Goal: Transaction & Acquisition: Purchase product/service

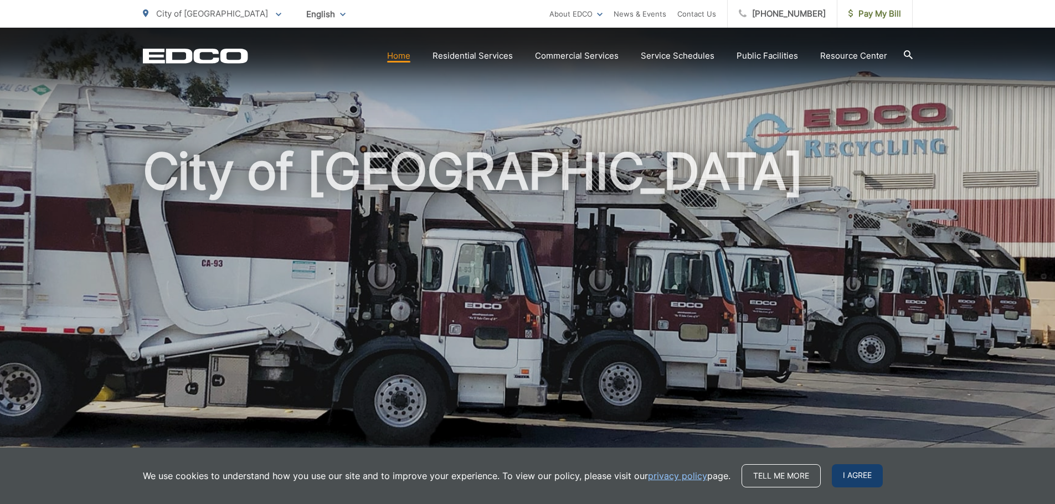
click at [850, 476] on span "I agree" at bounding box center [857, 476] width 51 height 23
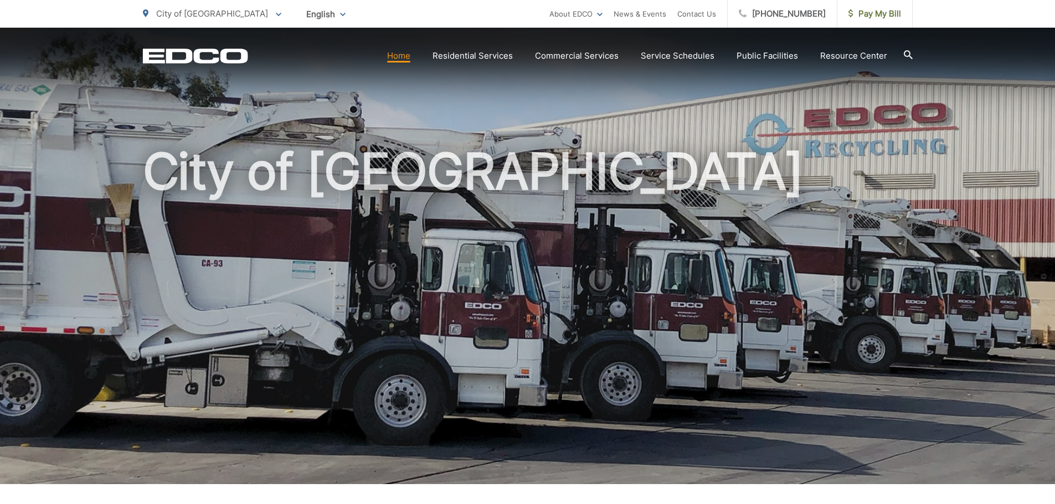
click at [402, 55] on link "Home" at bounding box center [398, 55] width 23 height 13
click at [876, 13] on span "Pay My Bill" at bounding box center [874, 13] width 53 height 13
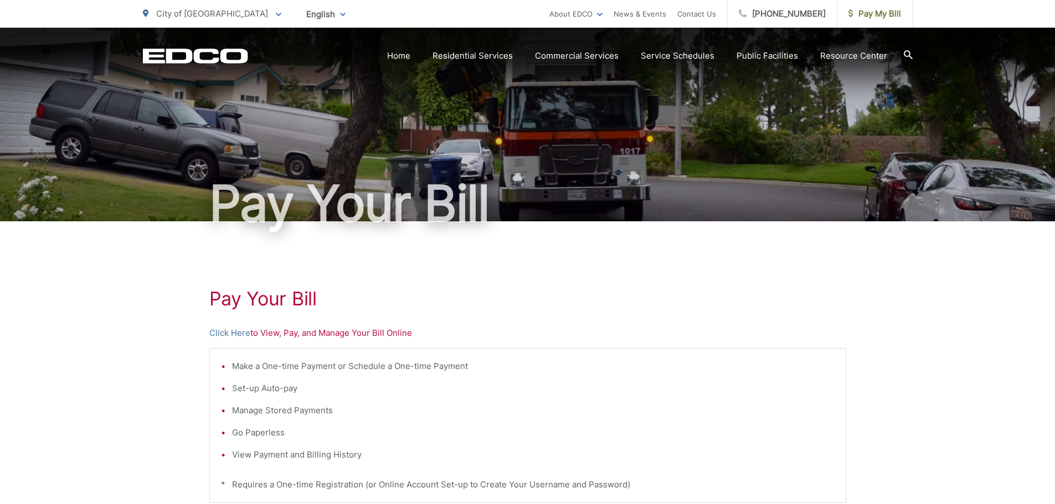
scroll to position [55, 0]
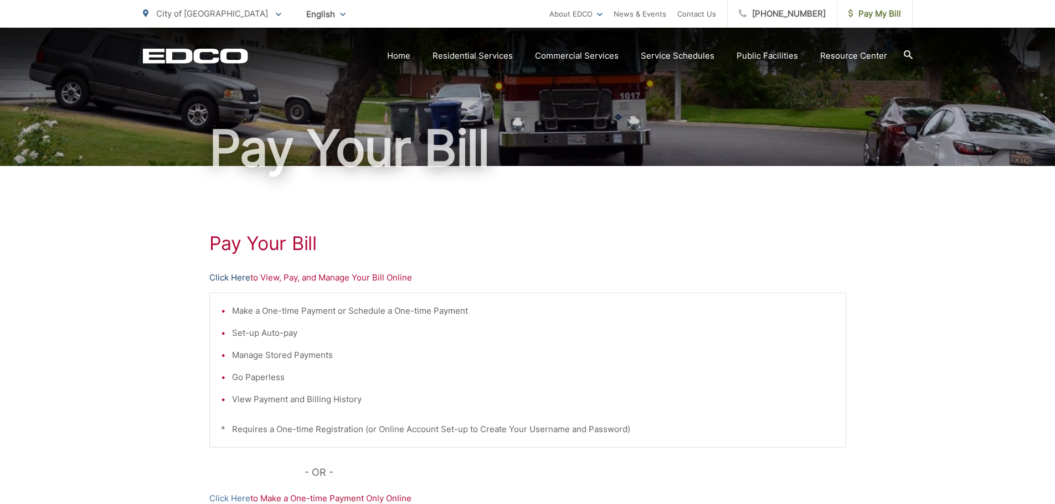
click at [223, 278] on link "Click Here" at bounding box center [229, 277] width 41 height 13
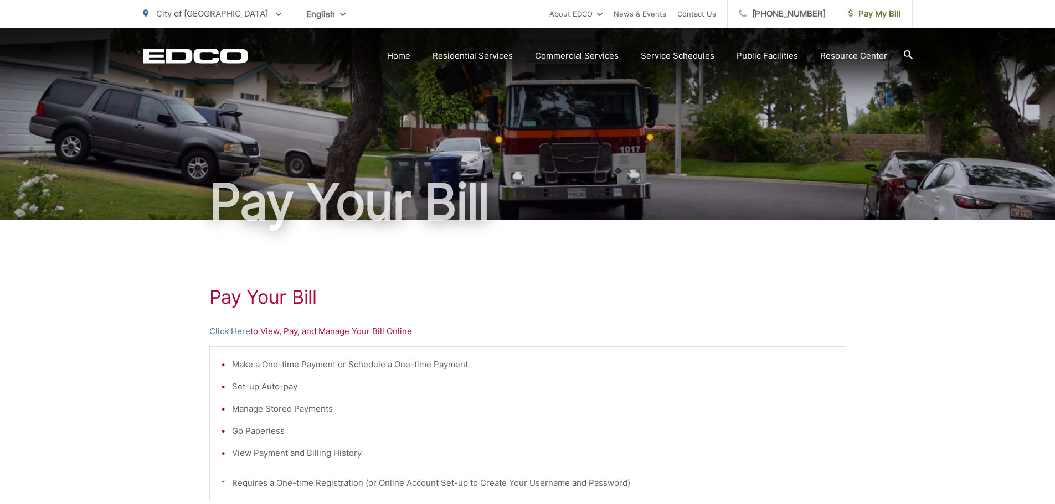
scroll to position [0, 0]
